Goal: Task Accomplishment & Management: Manage account settings

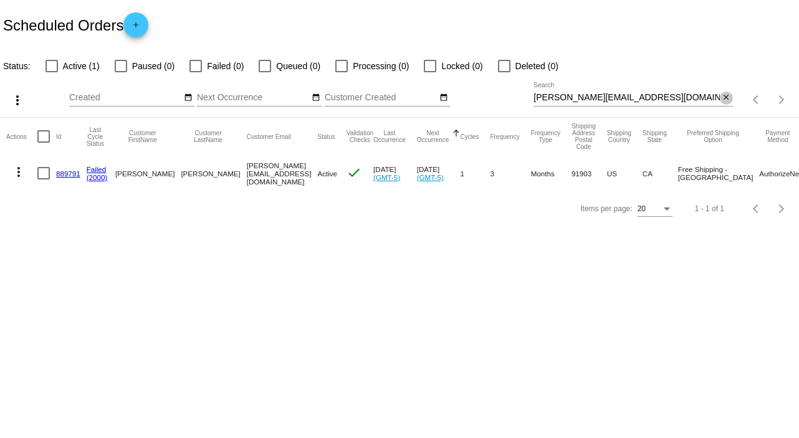
click at [725, 98] on mat-icon "close" at bounding box center [726, 98] width 9 height 10
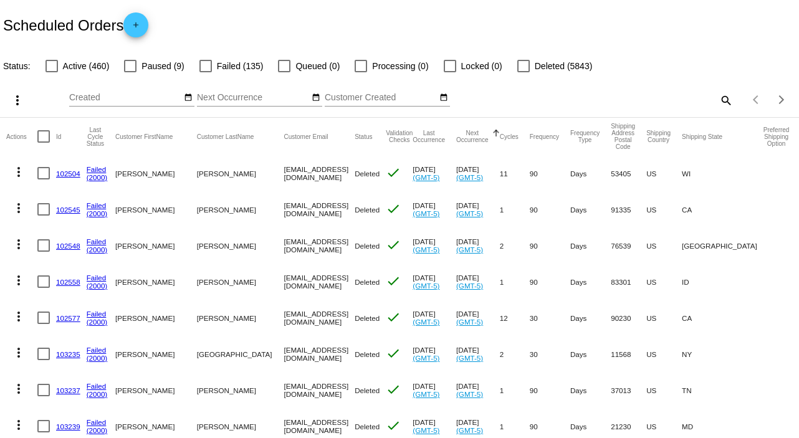
click at [718, 97] on mat-icon "search" at bounding box center [725, 99] width 15 height 19
click at [717, 97] on input "Search" at bounding box center [633, 98] width 199 height 10
paste input "[EMAIL_ADDRESS][DOMAIN_NAME]"
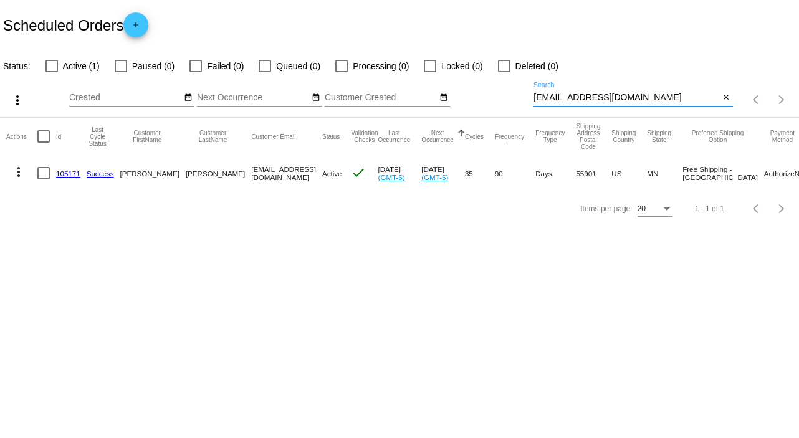
type input "[EMAIL_ADDRESS][DOMAIN_NAME]"
click at [15, 173] on mat-icon "more_vert" at bounding box center [18, 172] width 15 height 15
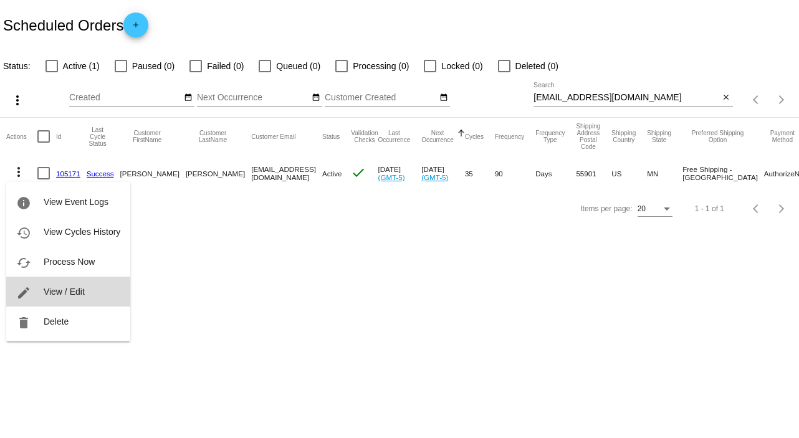
click at [90, 294] on button "edit View / Edit" at bounding box center [68, 292] width 124 height 30
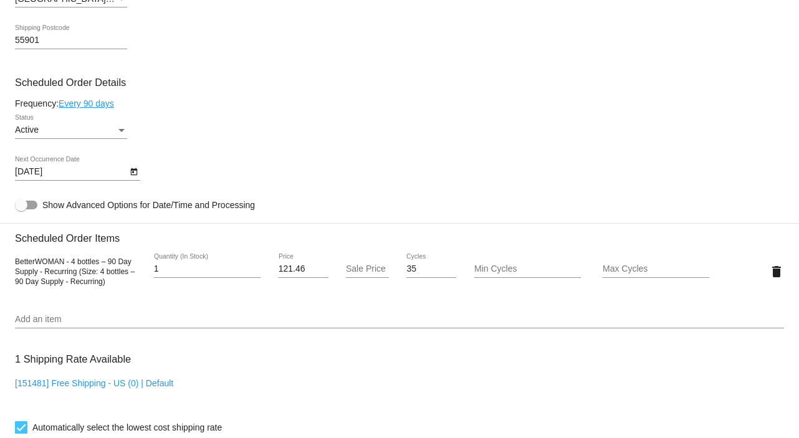
scroll to position [664, 0]
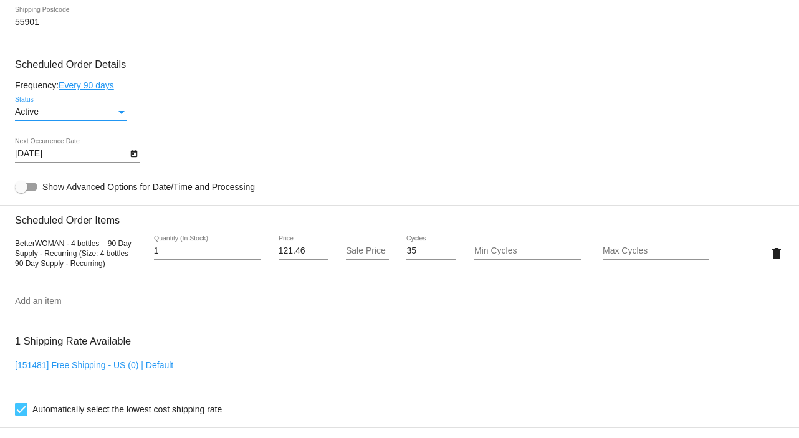
click at [122, 112] on div "Status" at bounding box center [121, 112] width 11 height 10
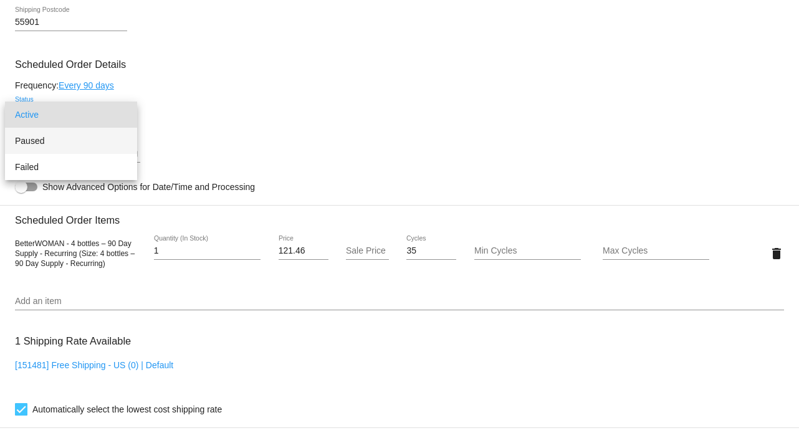
click at [100, 141] on span "Paused" at bounding box center [71, 141] width 112 height 26
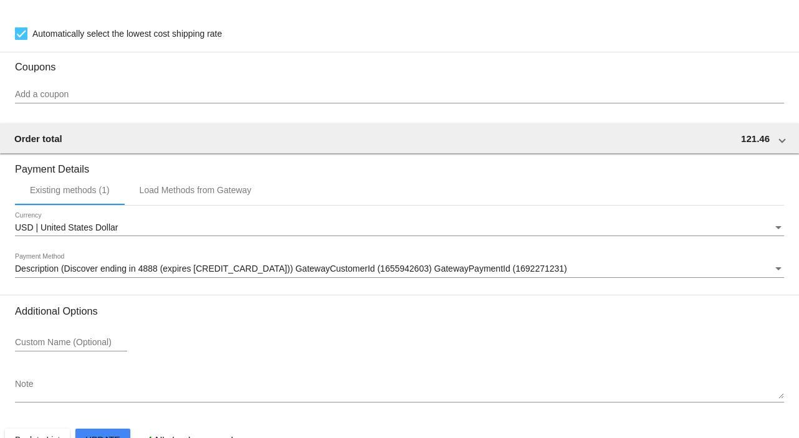
scroll to position [1076, 0]
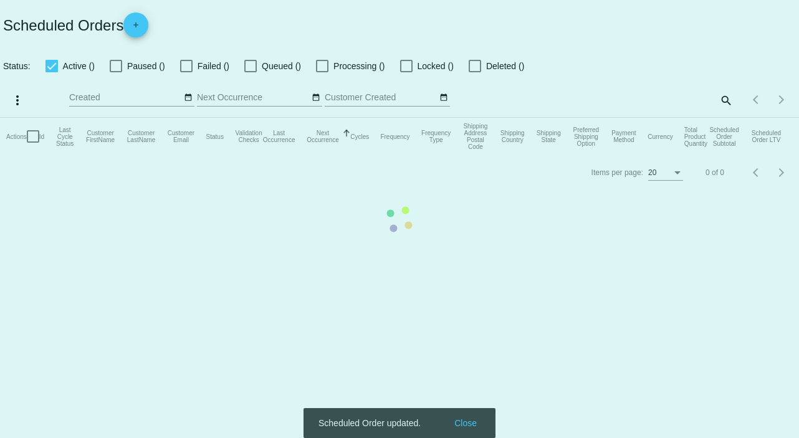
checkbox input "false"
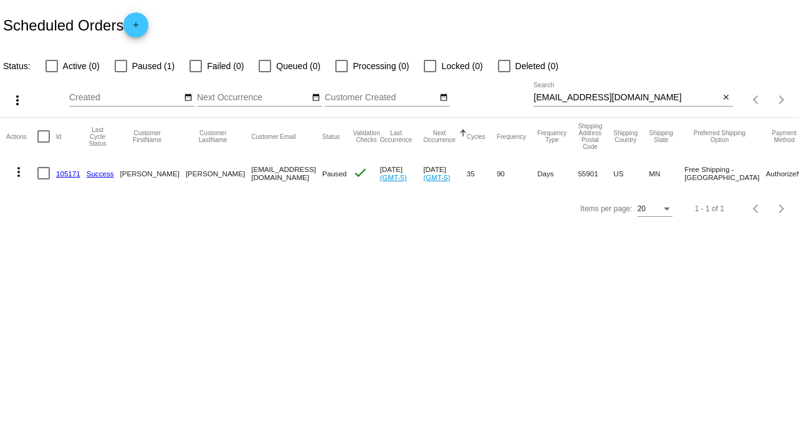
click at [21, 169] on mat-icon "more_vert" at bounding box center [18, 172] width 15 height 15
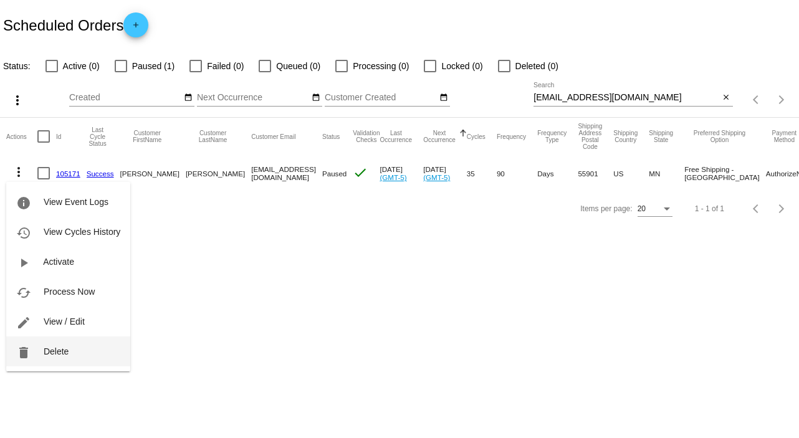
click at [52, 347] on span "Delete" at bounding box center [56, 352] width 25 height 10
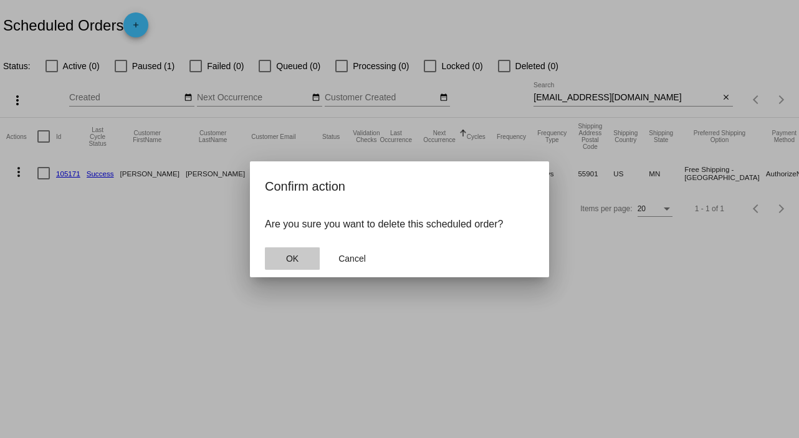
click at [300, 251] on button "OK" at bounding box center [292, 258] width 55 height 22
